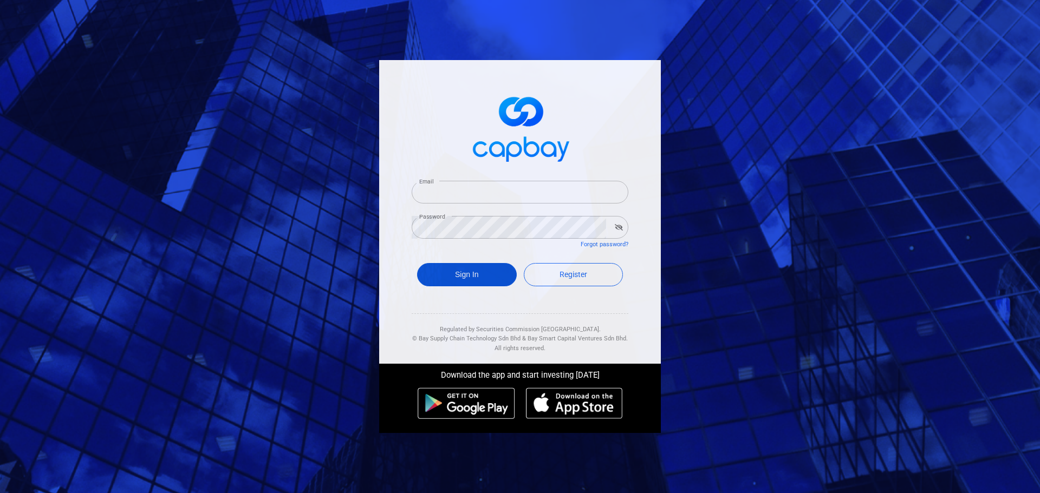
type input "[EMAIL_ADDRESS][DOMAIN_NAME]"
click at [460, 284] on button "Sign In" at bounding box center [467, 274] width 100 height 23
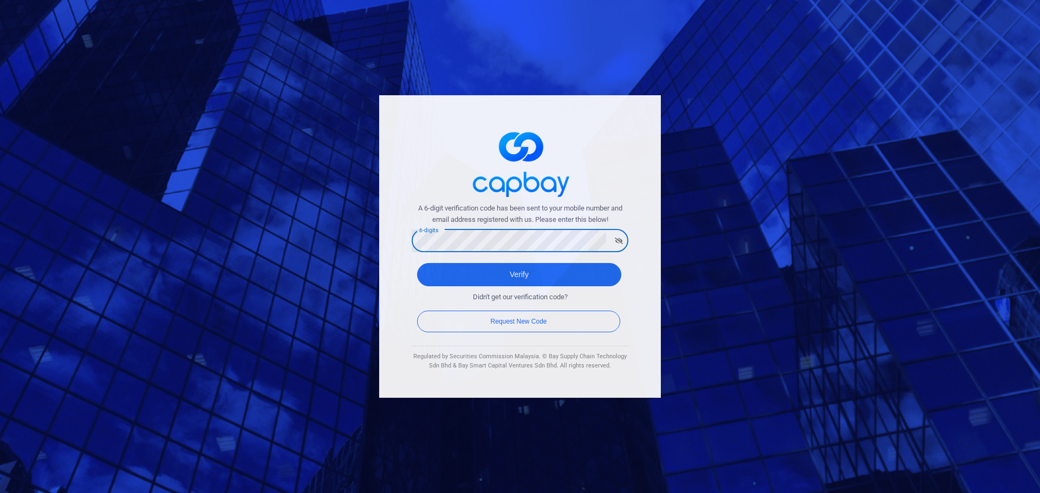
click at [374, 243] on div "A 6-digit verification code has been sent to your mobile number and email addre…" at bounding box center [520, 247] width 292 height 314
click at [417, 263] on button "Verify" at bounding box center [519, 274] width 204 height 23
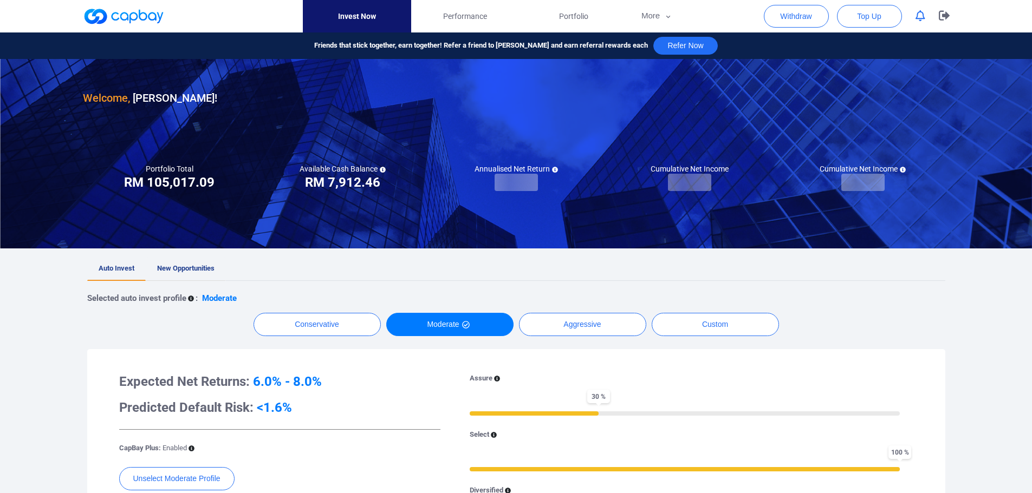
click at [194, 265] on span "New Opportunities" at bounding box center [185, 268] width 57 height 8
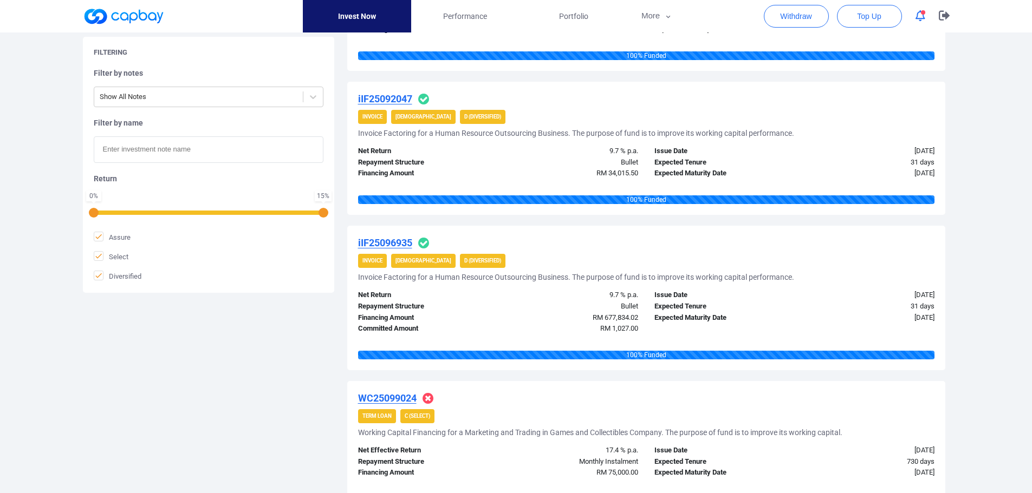
scroll to position [542, 0]
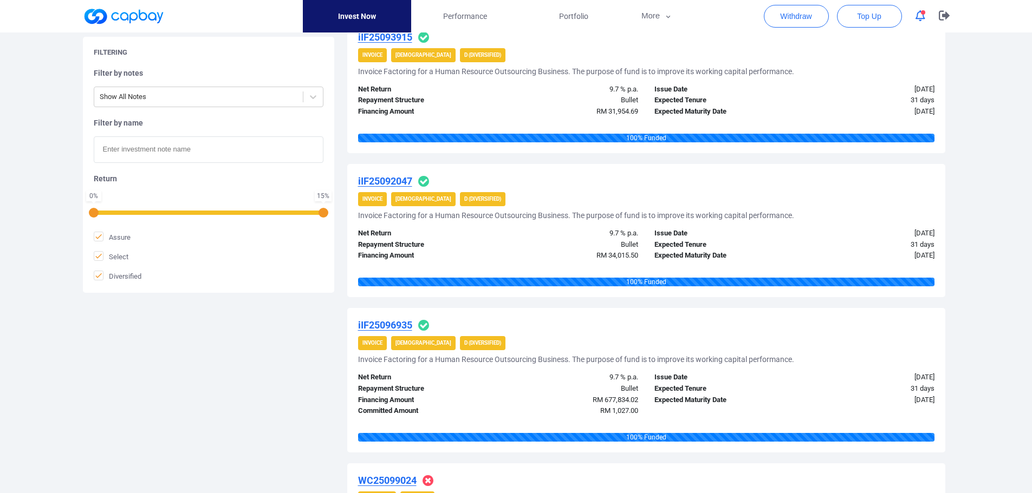
click at [920, 15] on icon "button" at bounding box center [920, 15] width 10 height 11
click at [964, 230] on div "Welcome, [PERSON_NAME] ! Portfolio Total Portfolio Total RM ***** RM 105,017.09…" at bounding box center [516, 449] width 1032 height 1916
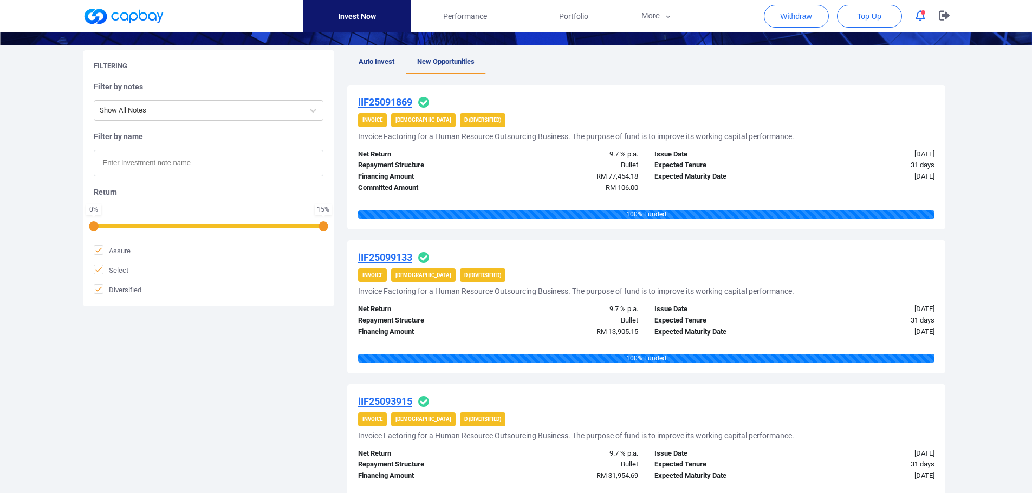
scroll to position [162, 0]
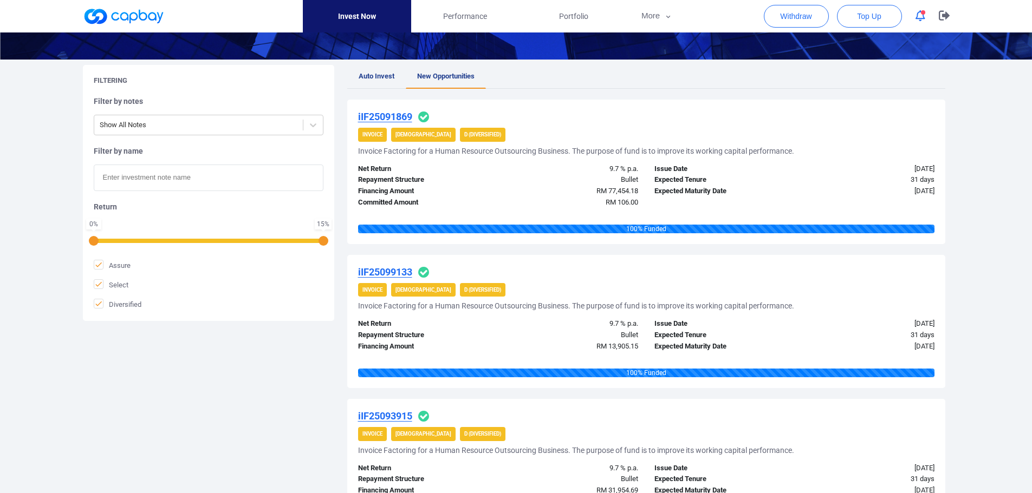
click at [919, 15] on icon "button" at bounding box center [920, 15] width 10 height 11
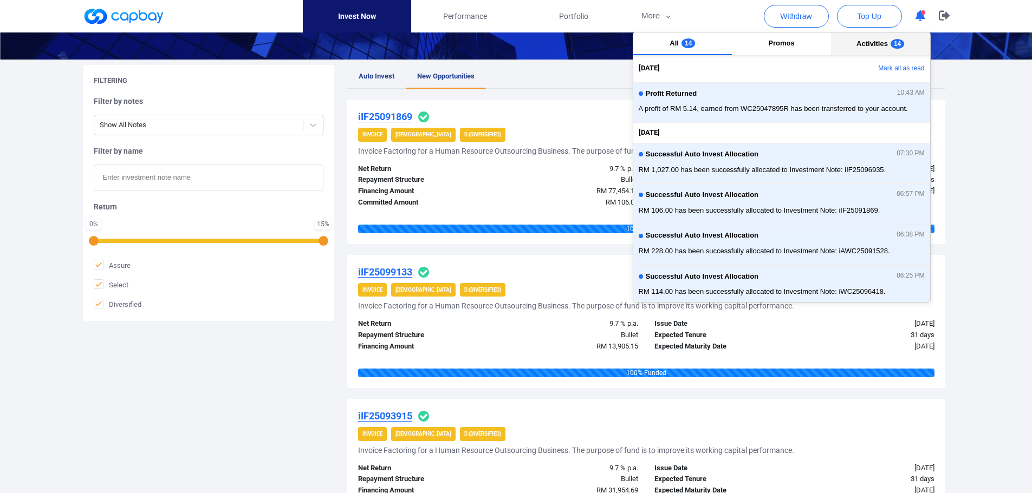
click at [863, 45] on span "Activities" at bounding box center [871, 44] width 31 height 8
click at [892, 45] on span "14" at bounding box center [897, 43] width 14 height 10
click at [907, 69] on button "Mark all as read" at bounding box center [871, 69] width 116 height 18
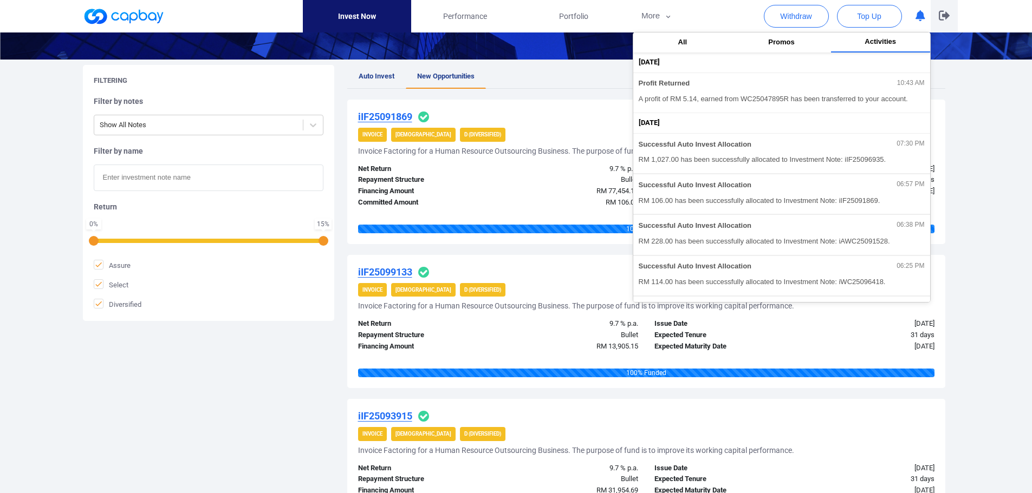
click at [946, 17] on icon "button" at bounding box center [943, 16] width 11 height 10
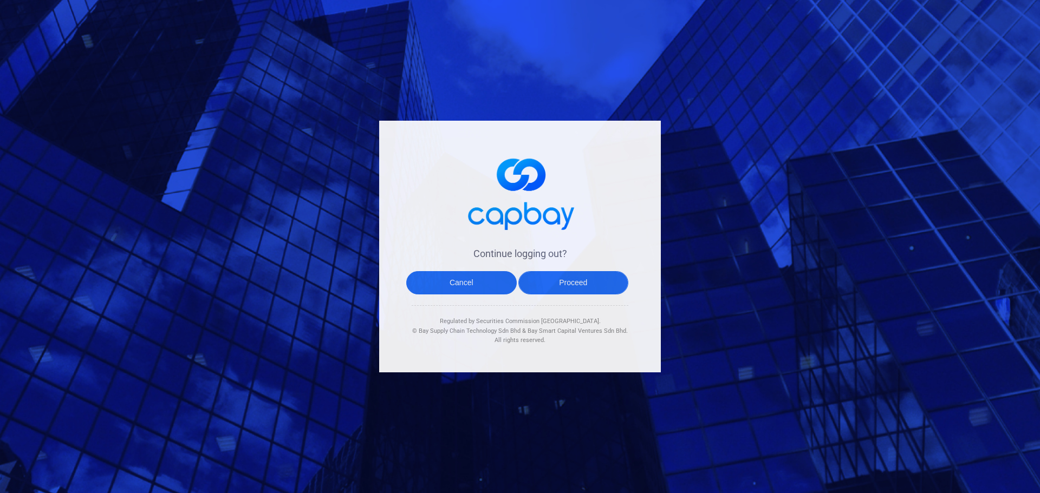
click at [582, 278] on button "Proceed" at bounding box center [573, 282] width 110 height 23
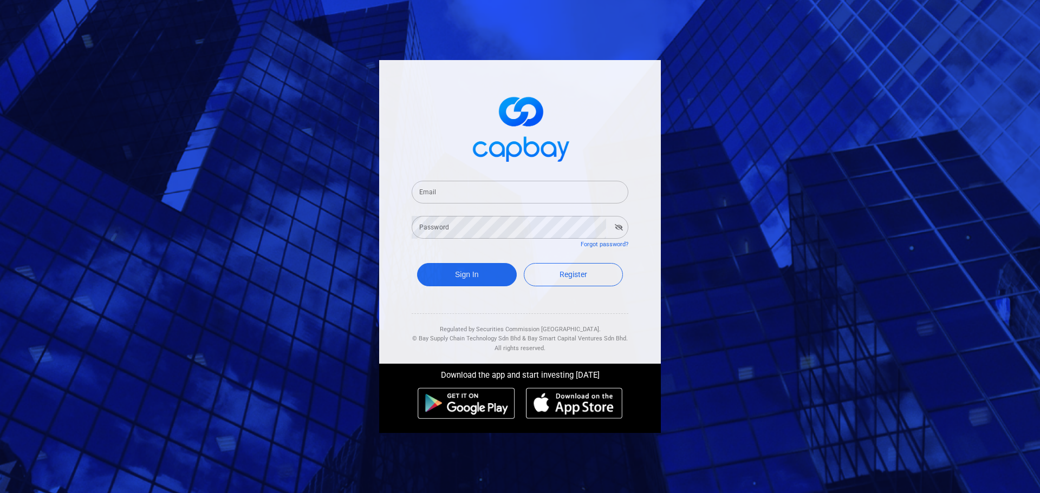
type input "[EMAIL_ADDRESS][DOMAIN_NAME]"
